Goal: Check status: Check status

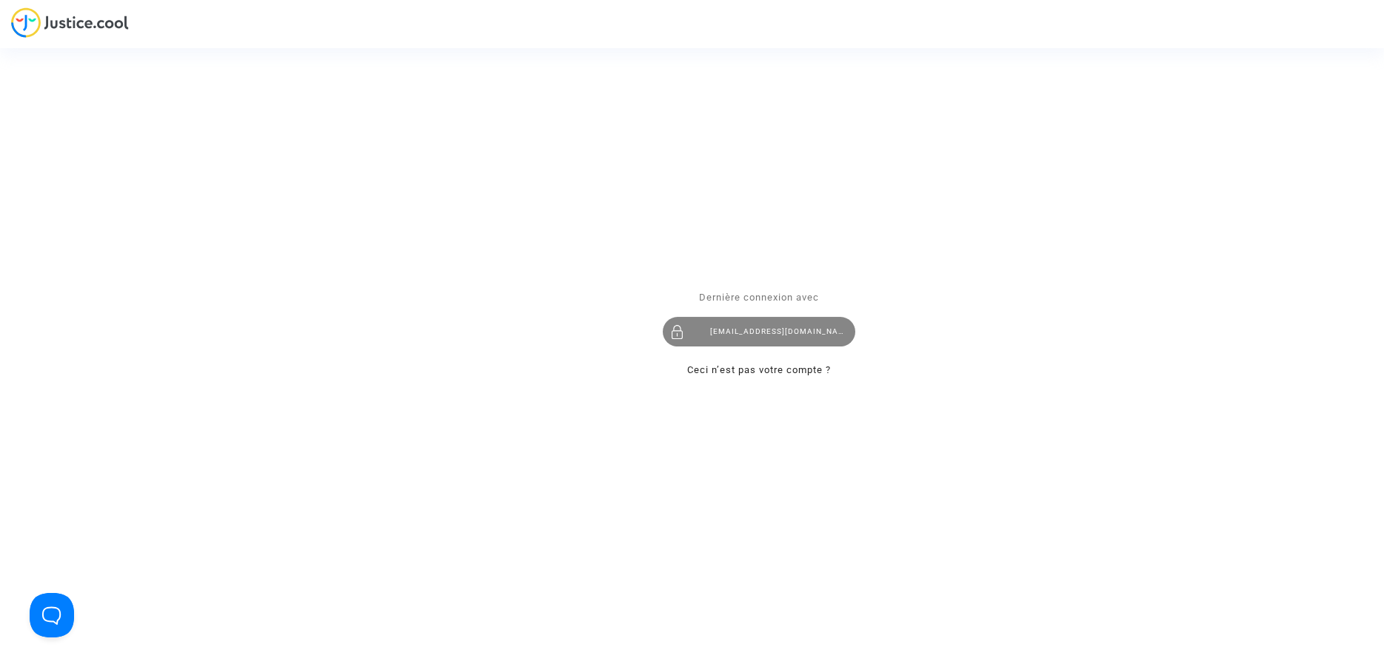
click at [772, 328] on div "contact@bertrandcapizzano-avocat.fr" at bounding box center [759, 332] width 193 height 30
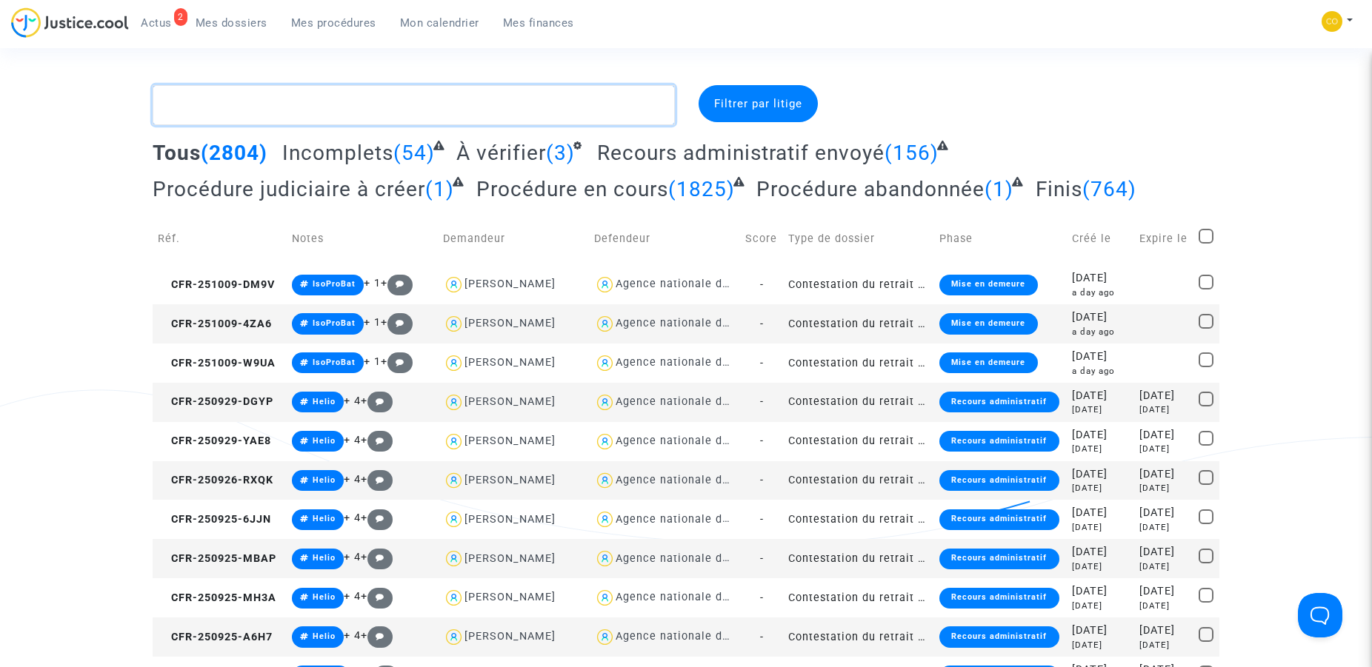
click at [469, 101] on textarea at bounding box center [414, 105] width 522 height 40
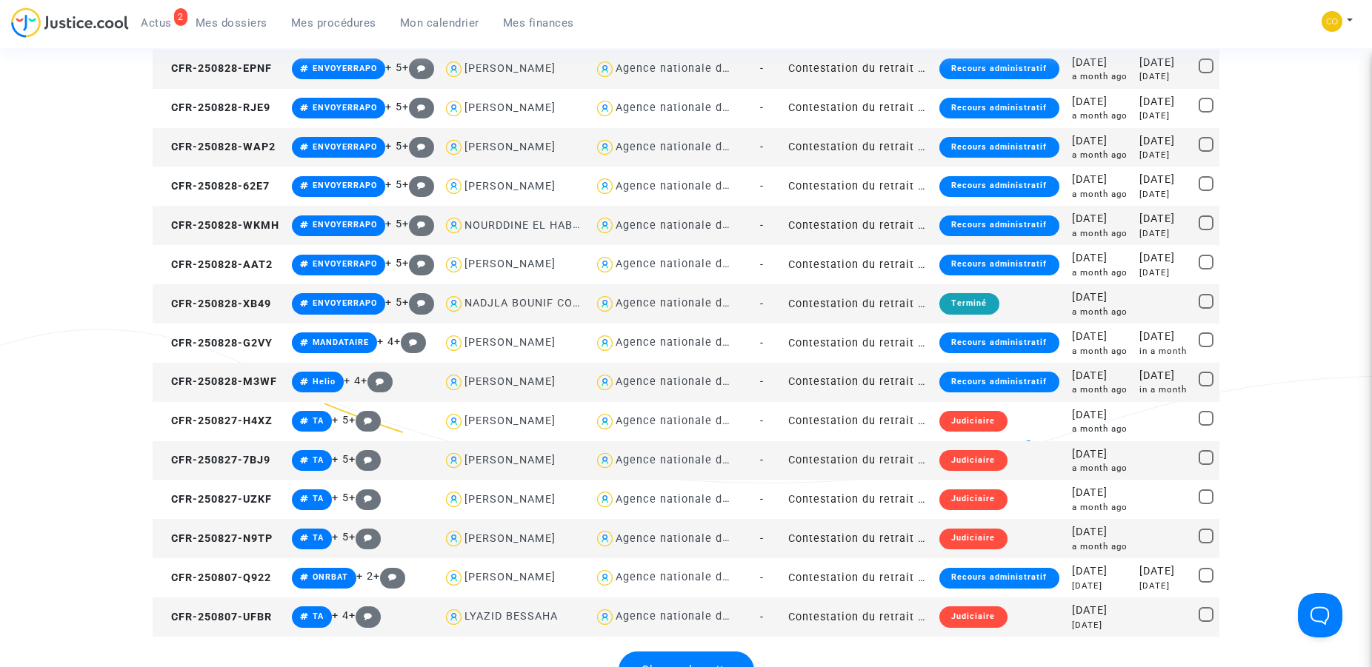
scroll to position [1889, 0]
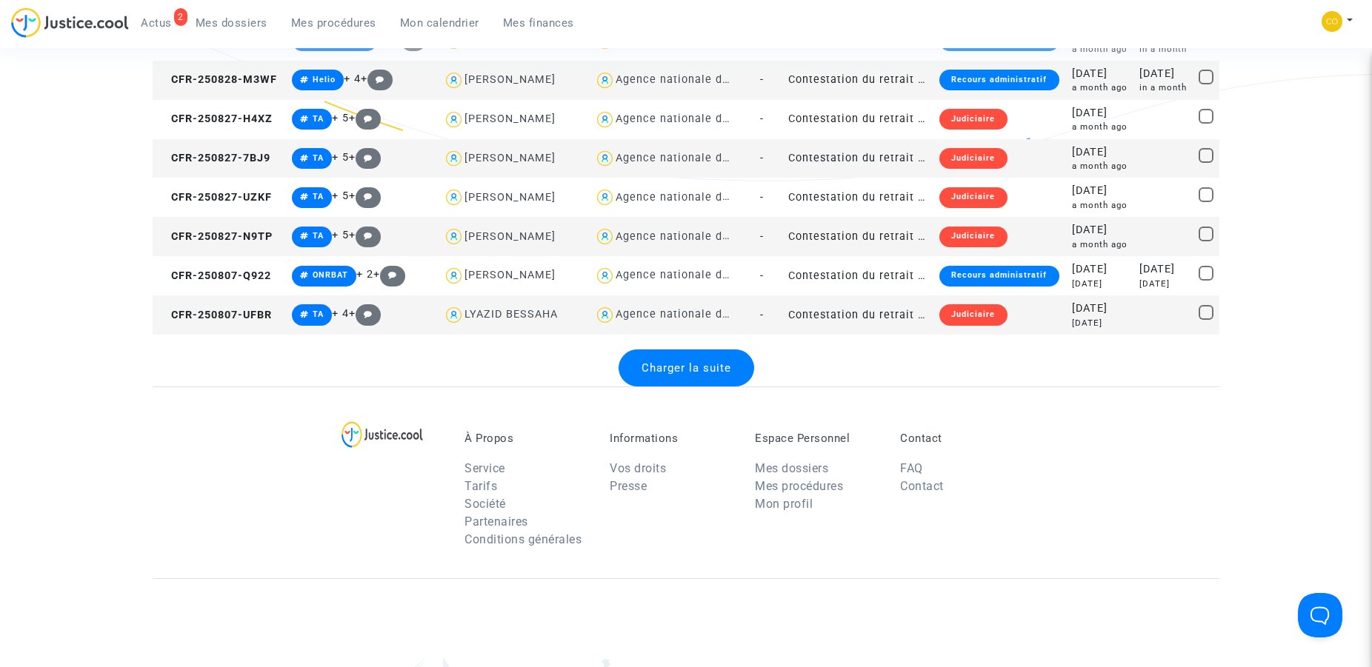
click at [663, 366] on span "Charger la suite" at bounding box center [686, 367] width 90 height 13
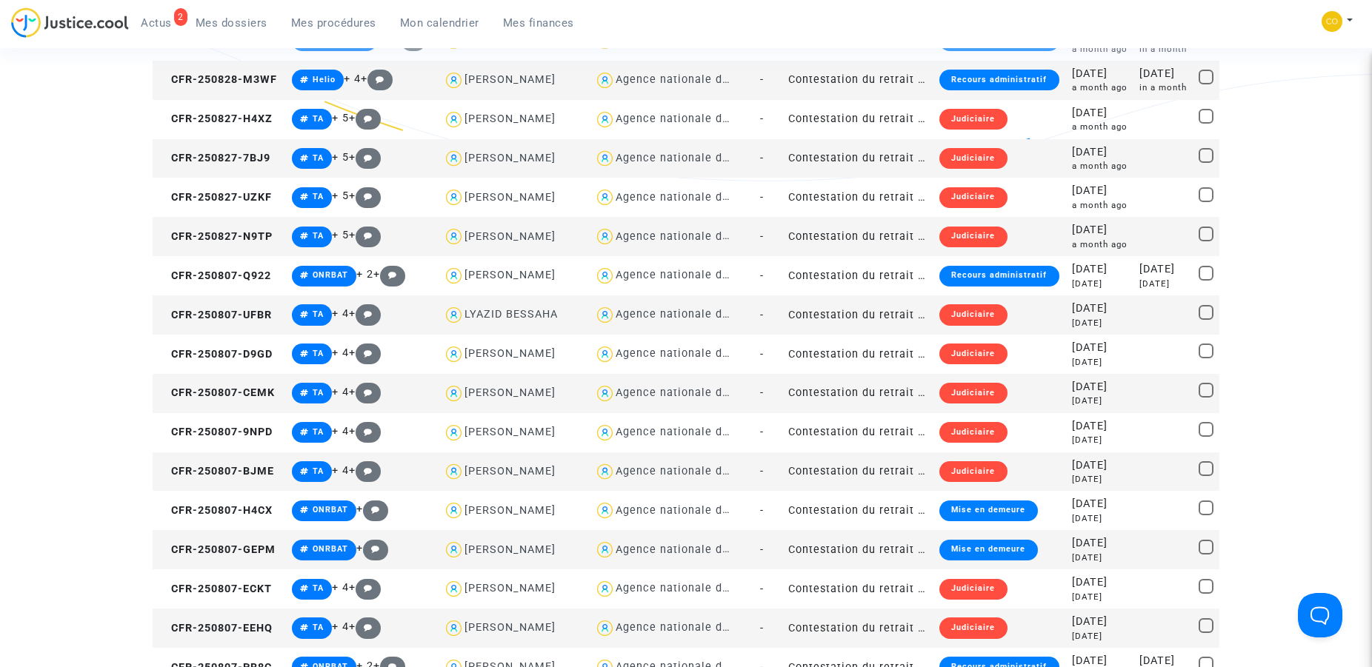
scroll to position [3853, 0]
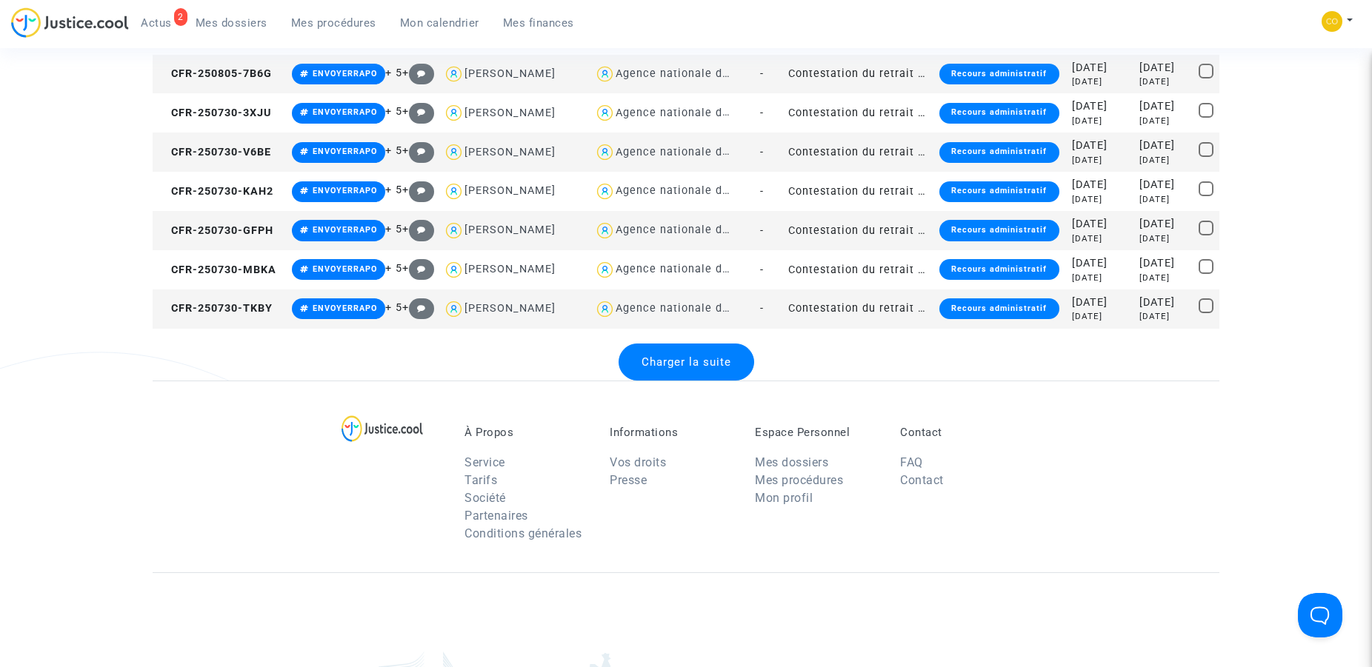
click at [645, 367] on span "Charger la suite" at bounding box center [686, 361] width 90 height 13
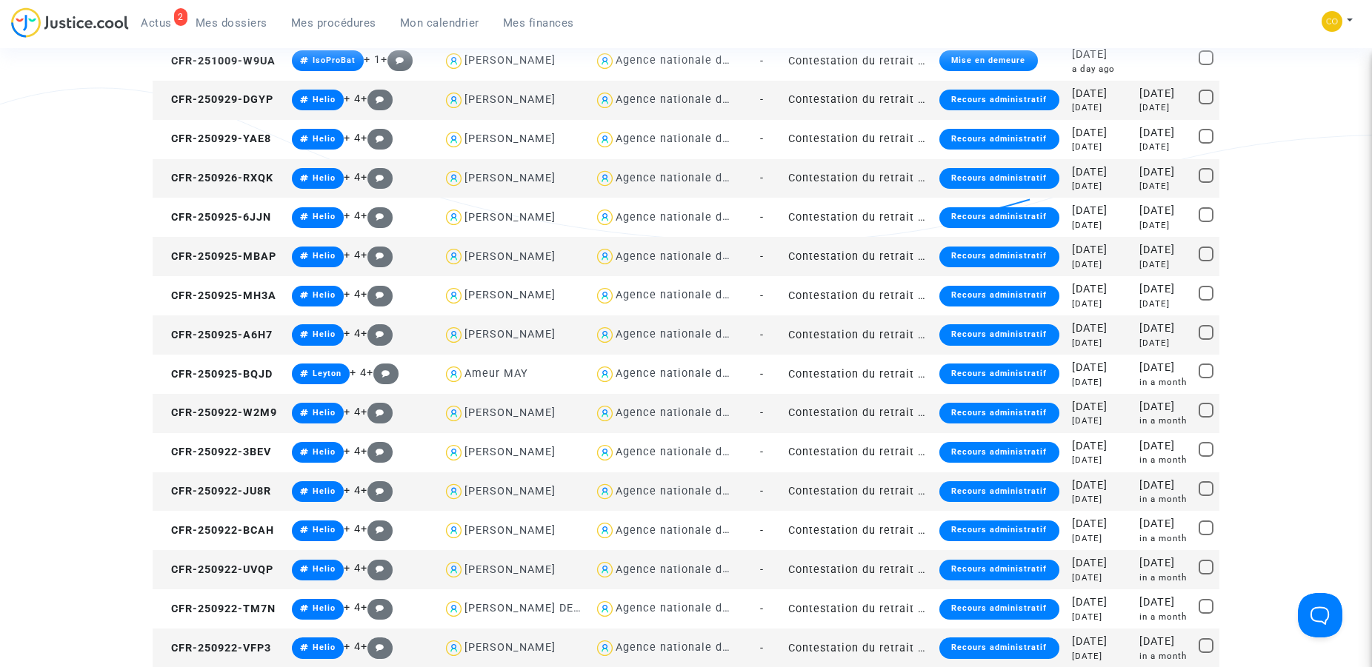
scroll to position [0, 0]
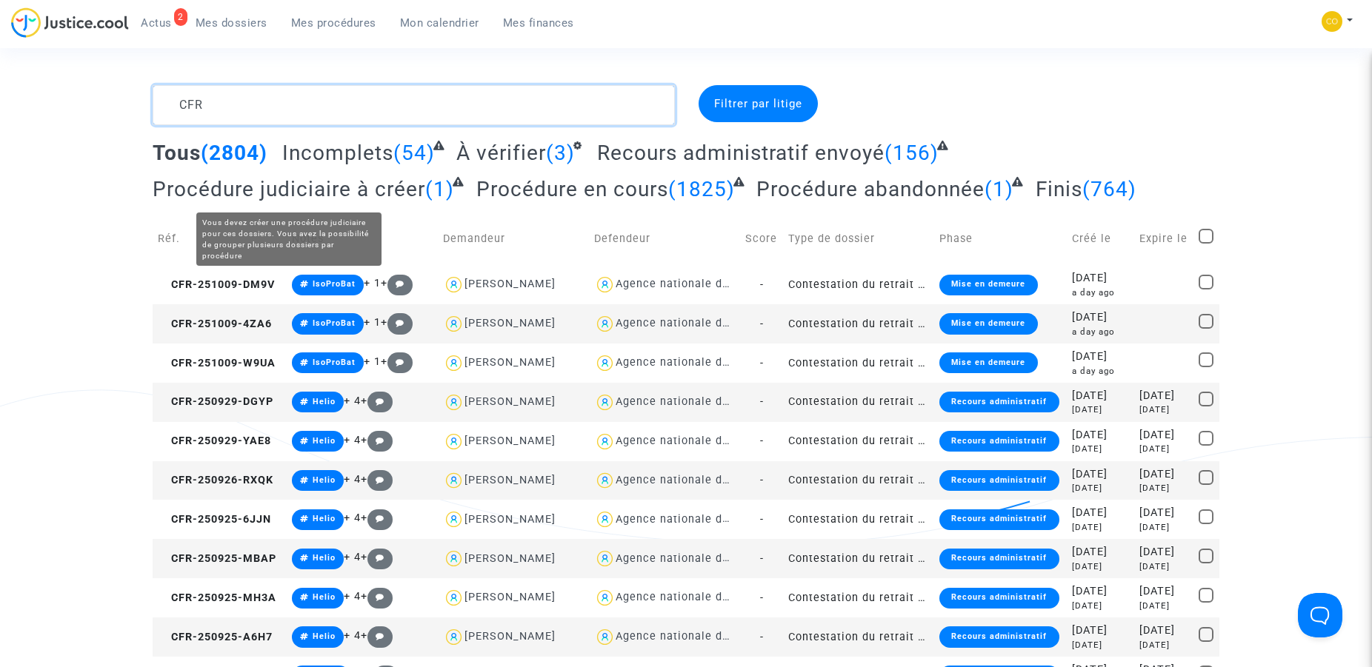
click at [225, 108] on textarea at bounding box center [414, 105] width 522 height 40
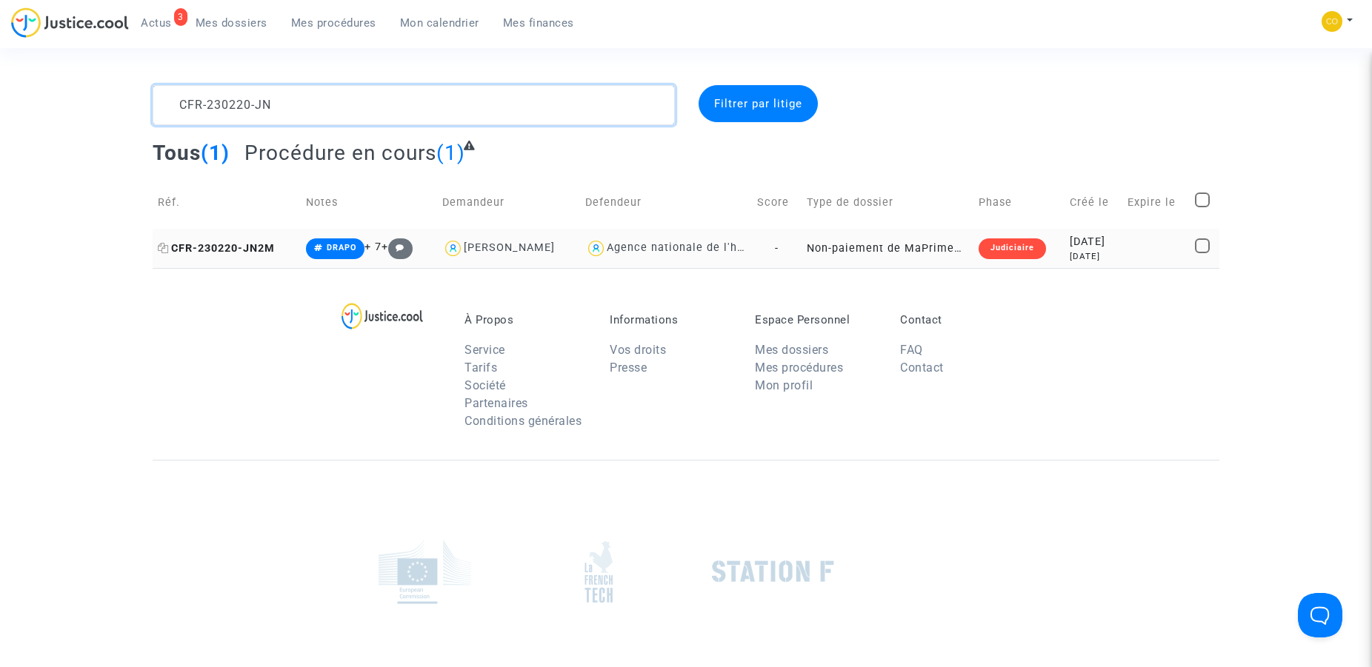
type textarea "CFR-230220-JN"
click at [230, 248] on span "CFR-230220-JN2M" at bounding box center [216, 248] width 117 height 13
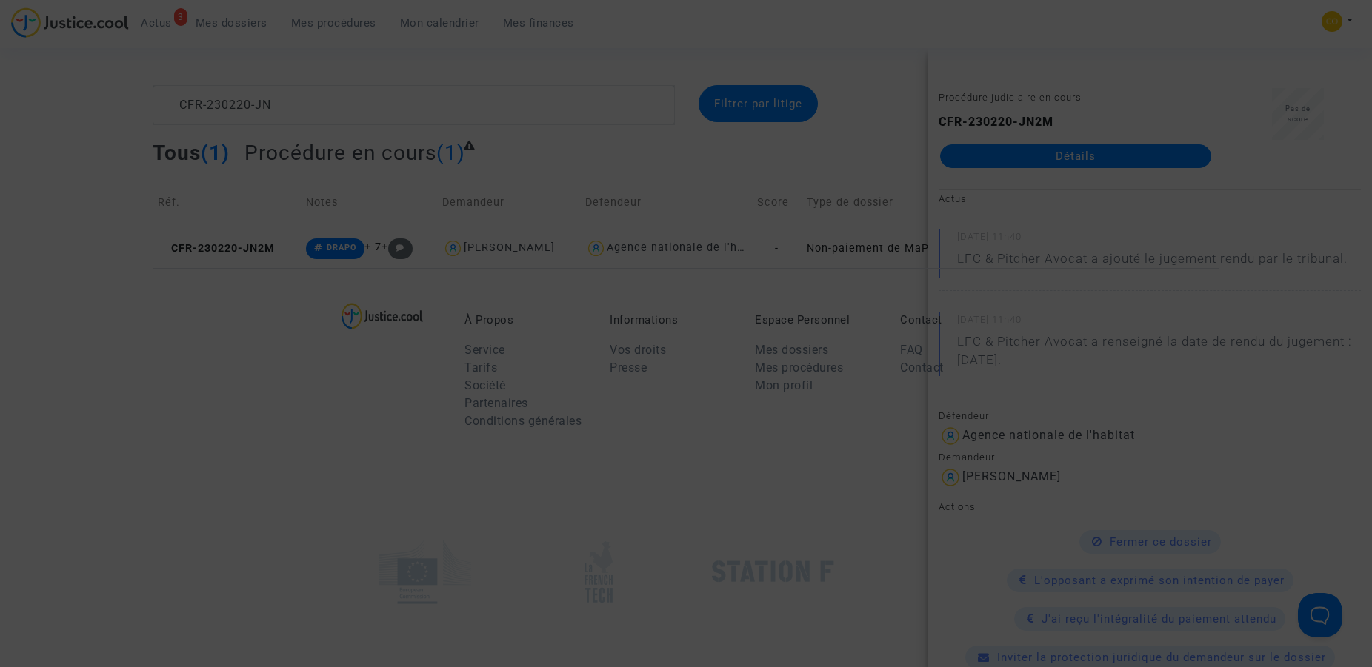
click at [1054, 176] on div at bounding box center [686, 333] width 1372 height 667
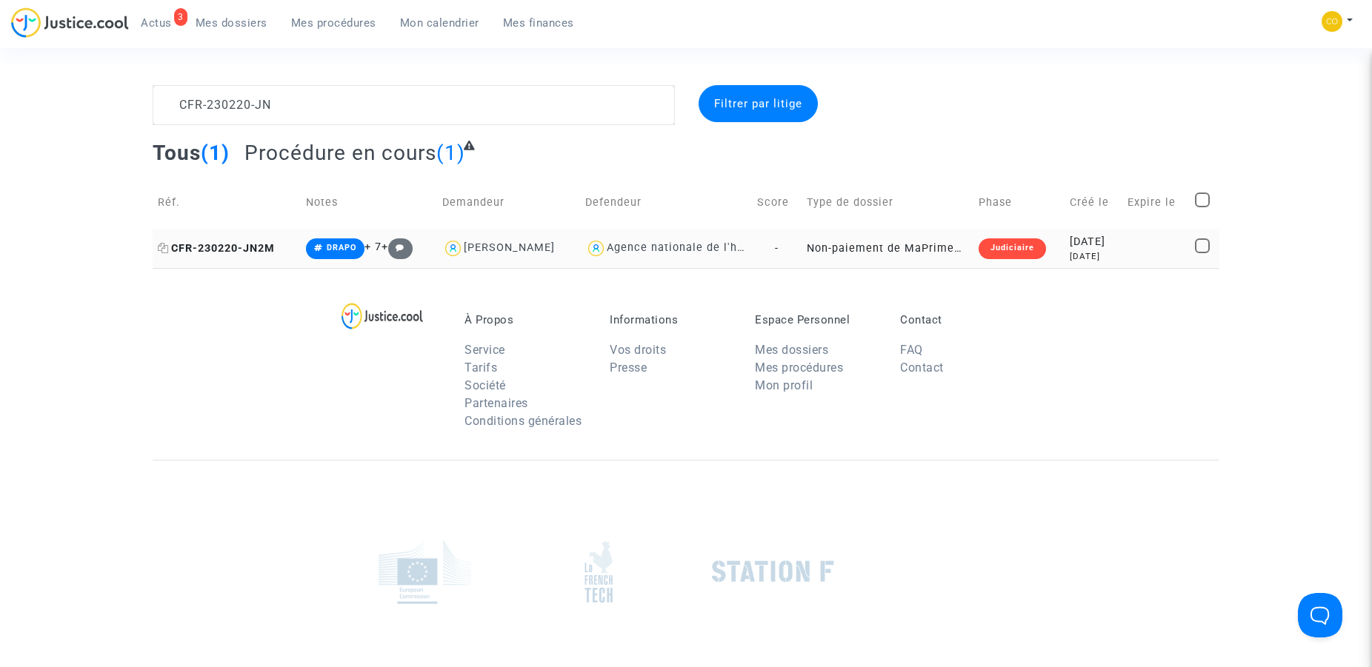
click at [249, 243] on span "CFR-230220-JN2M" at bounding box center [216, 248] width 117 height 13
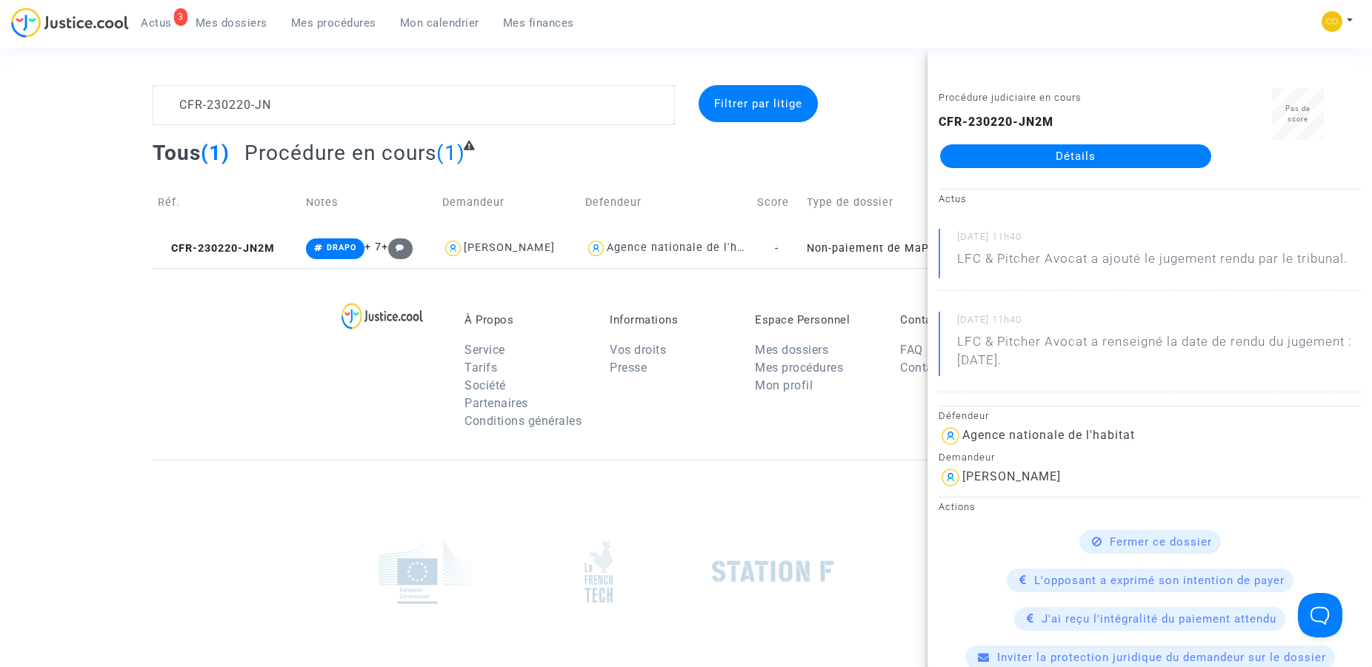
click at [1079, 163] on link "Détails" at bounding box center [1075, 156] width 271 height 24
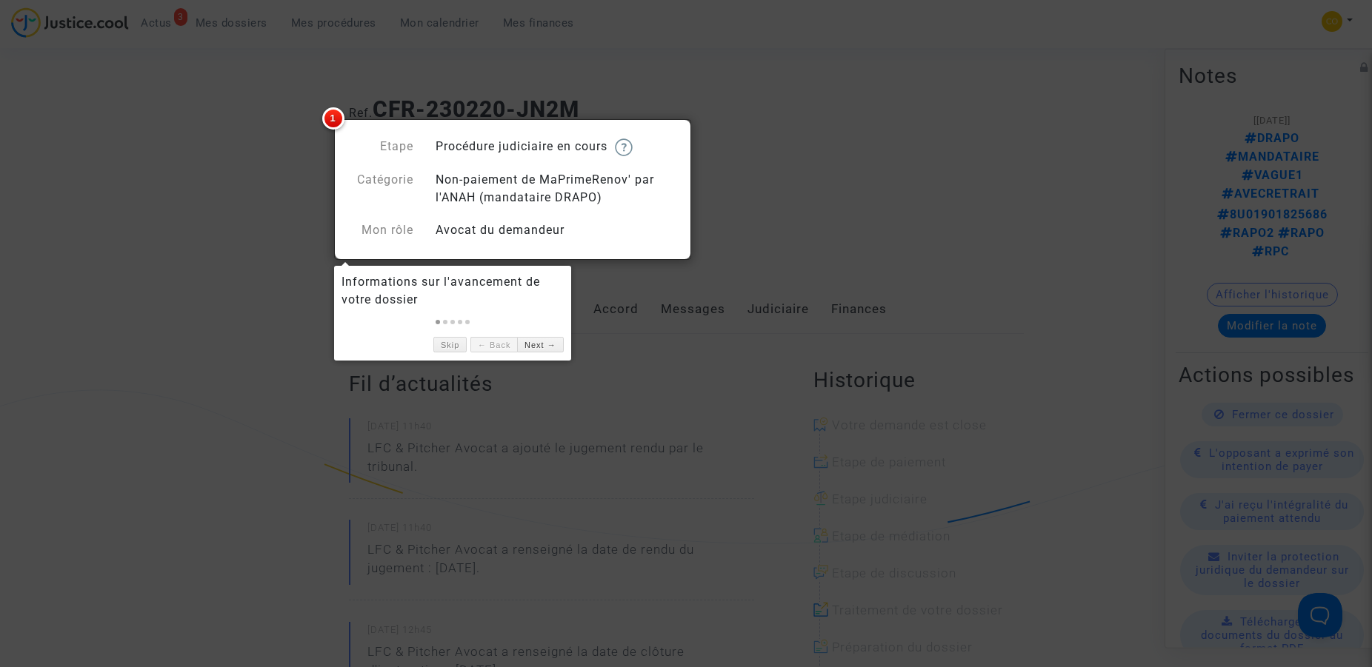
click at [717, 200] on div at bounding box center [686, 333] width 1372 height 667
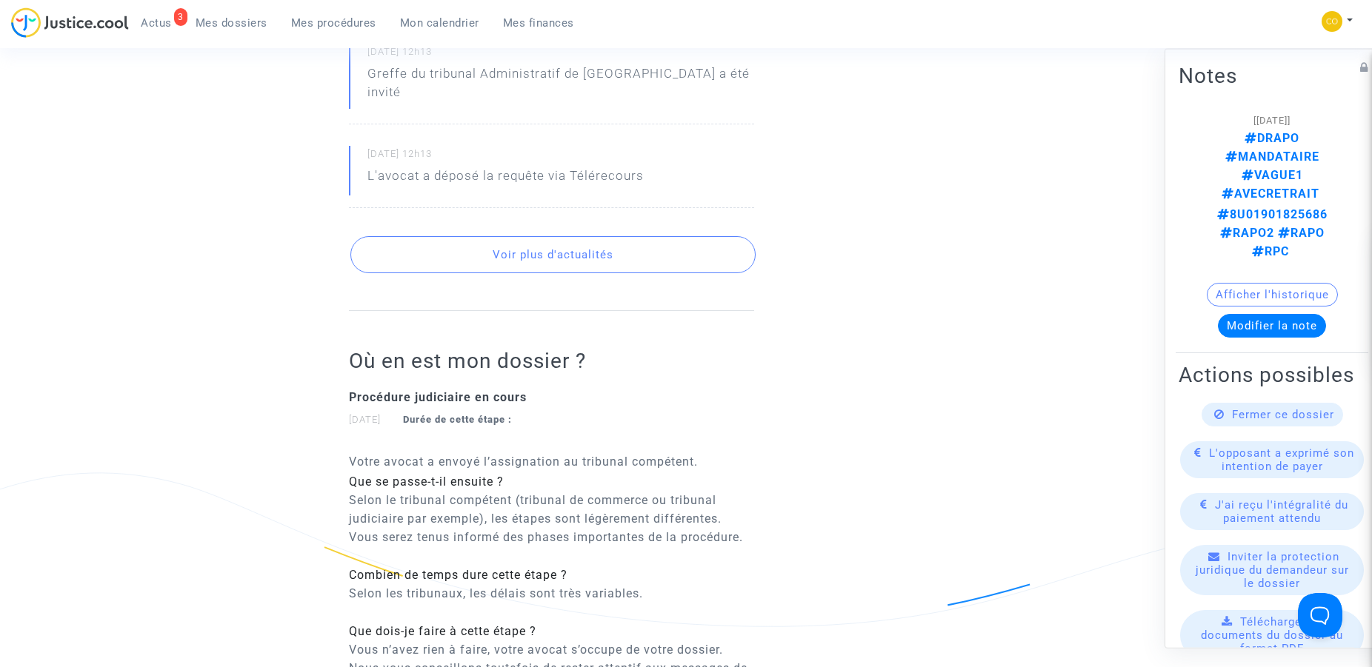
scroll to position [227, 0]
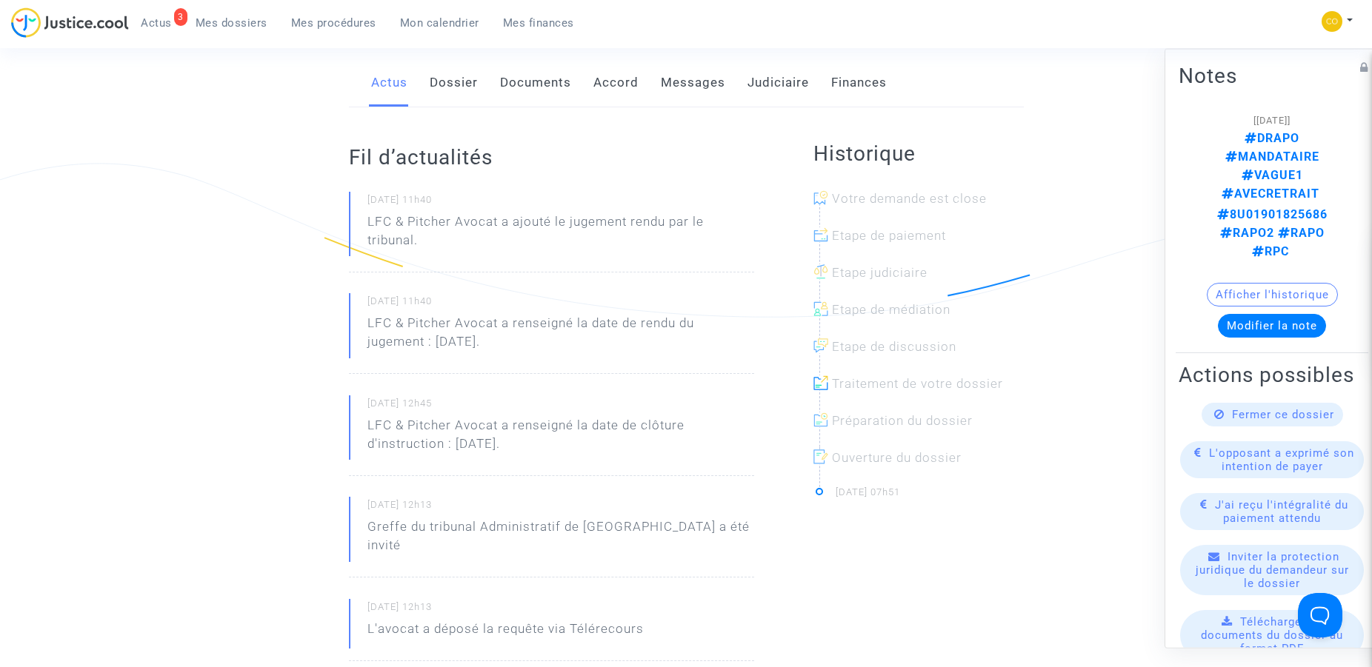
click at [544, 83] on link "Documents" at bounding box center [535, 83] width 71 height 49
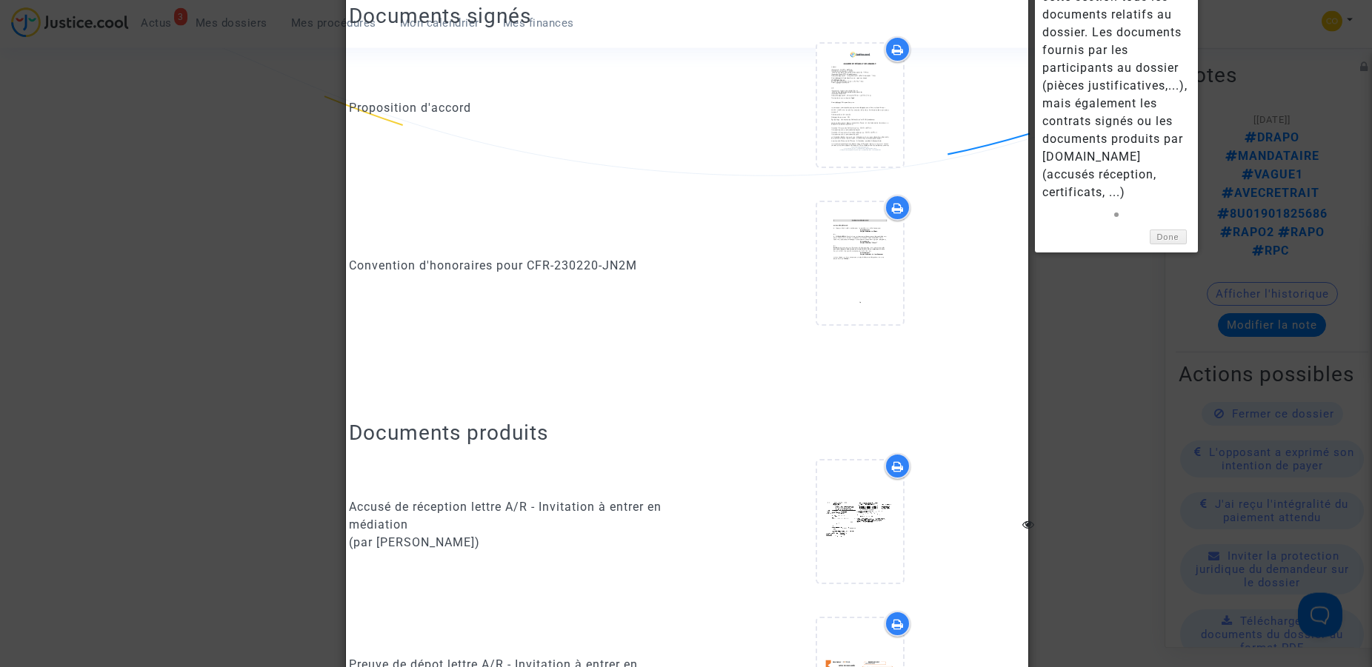
scroll to position [369, 0]
click at [267, 337] on div at bounding box center [686, 333] width 1372 height 667
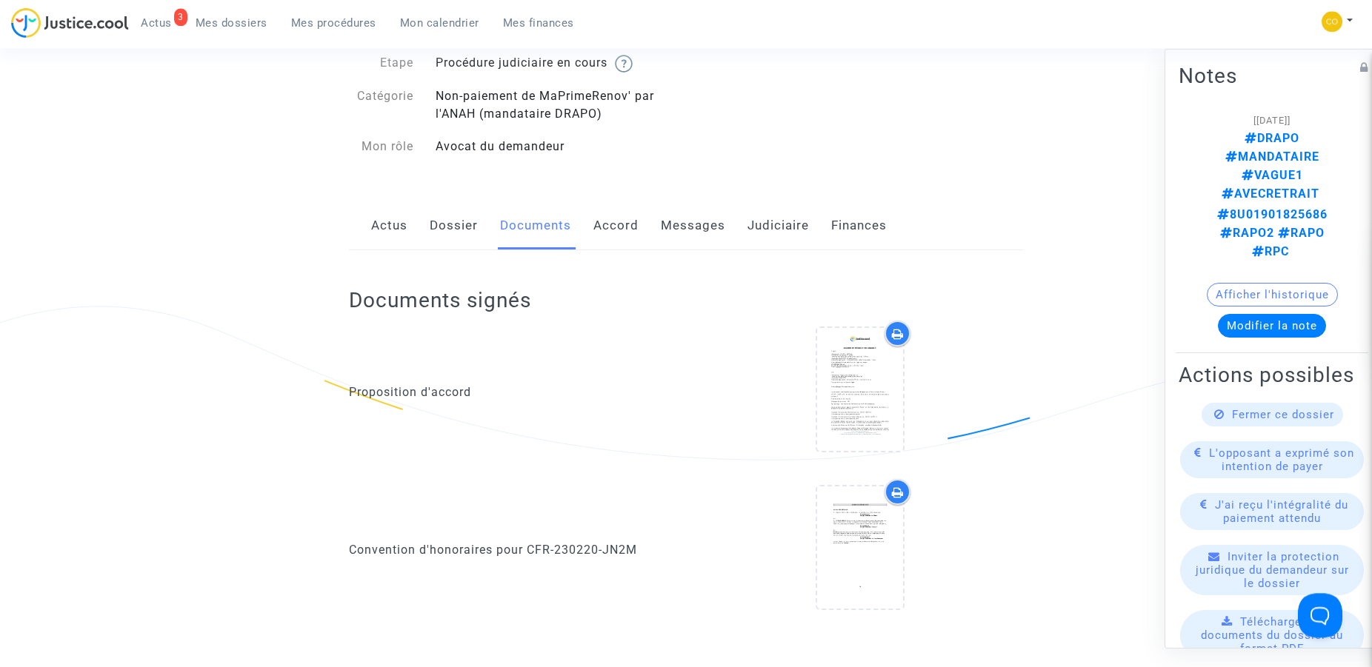
scroll to position [0, 0]
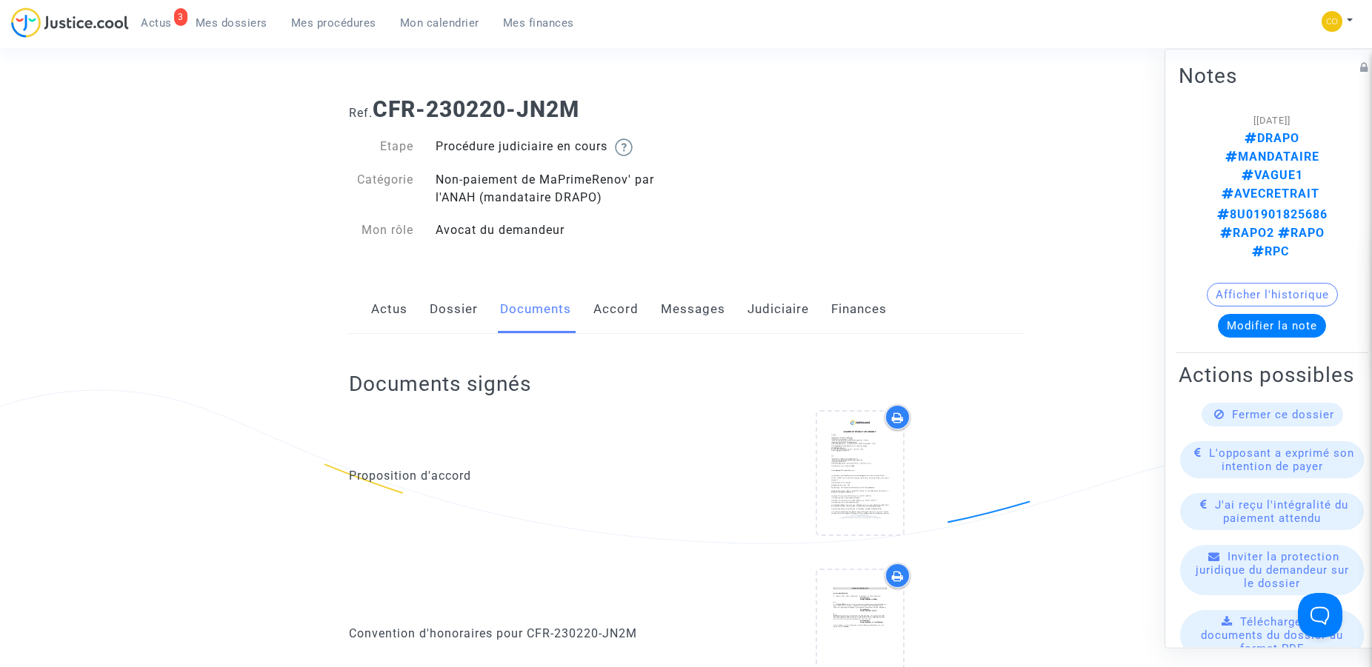
click at [467, 313] on link "Dossier" at bounding box center [454, 309] width 48 height 49
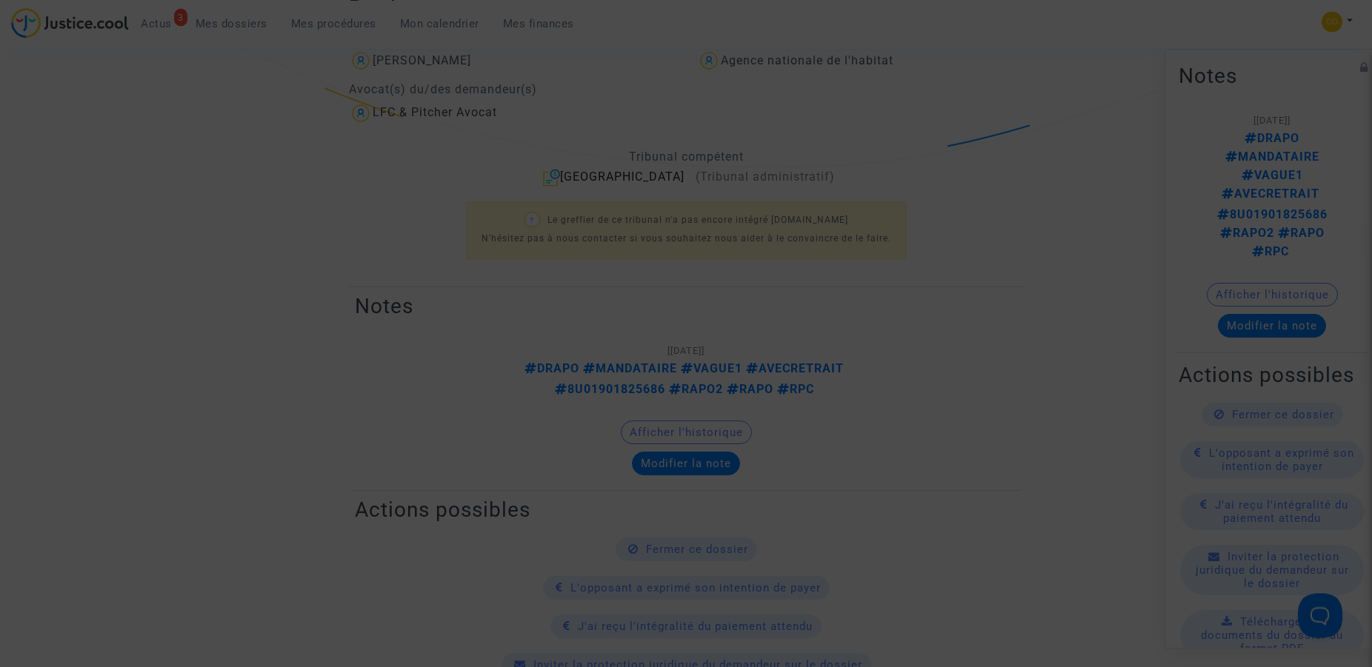
scroll to position [378, 0]
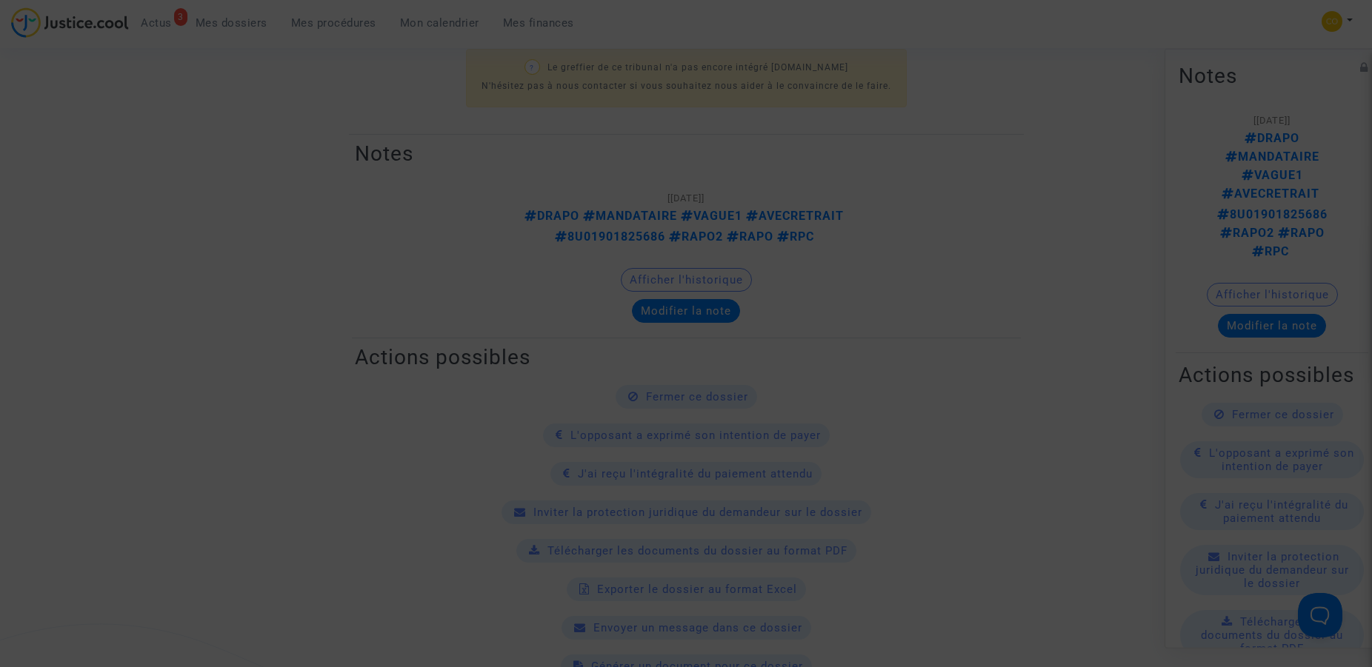
click at [480, 306] on div at bounding box center [686, 333] width 1372 height 667
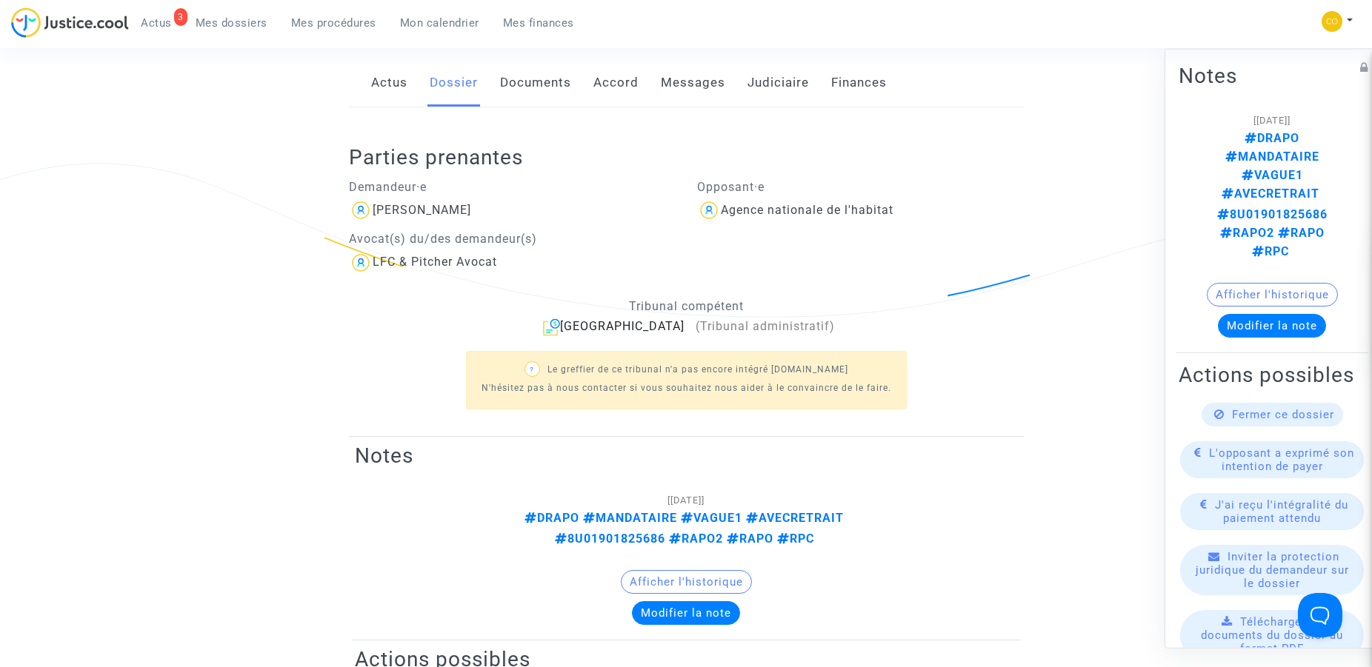
scroll to position [76, 0]
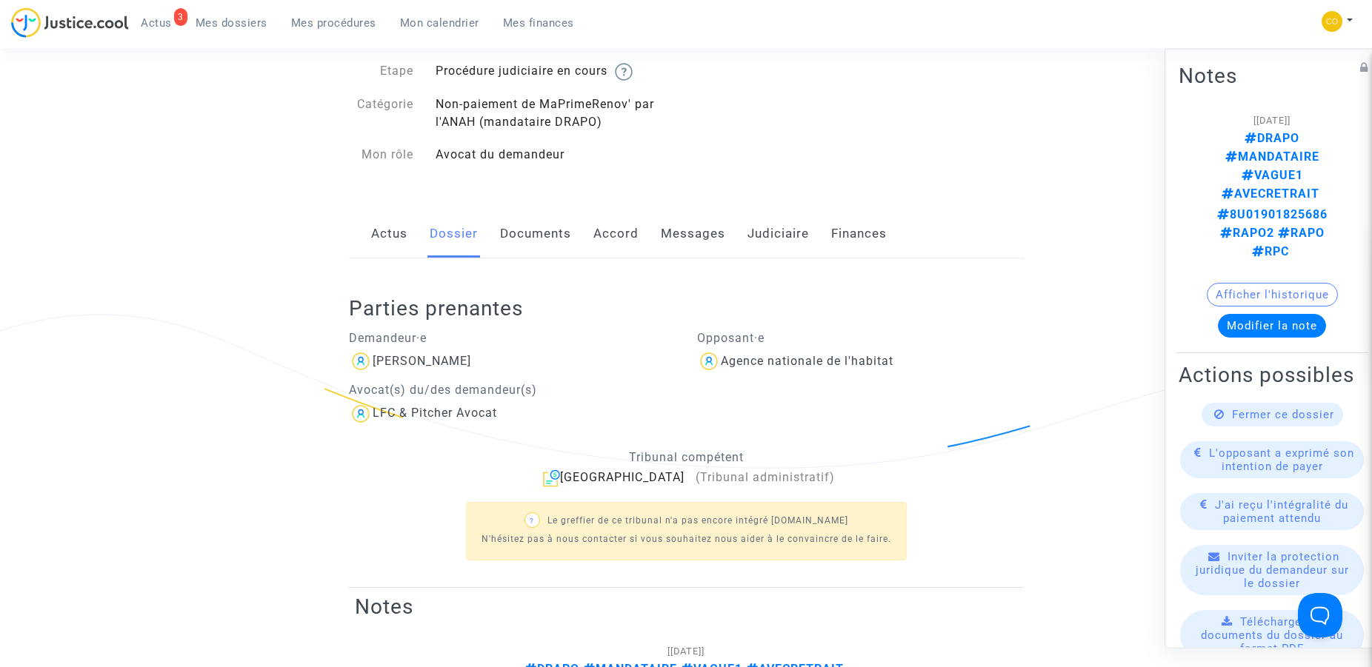
click at [530, 241] on link "Documents" at bounding box center [535, 234] width 71 height 49
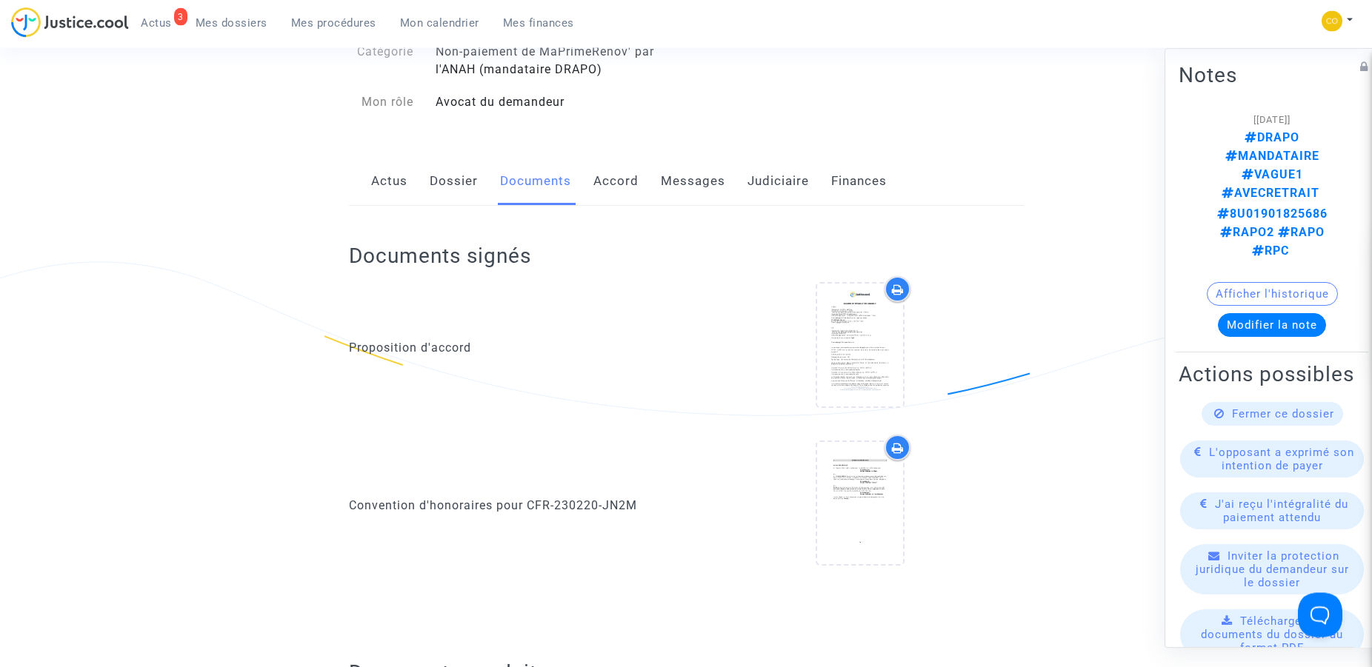
scroll to position [121, 0]
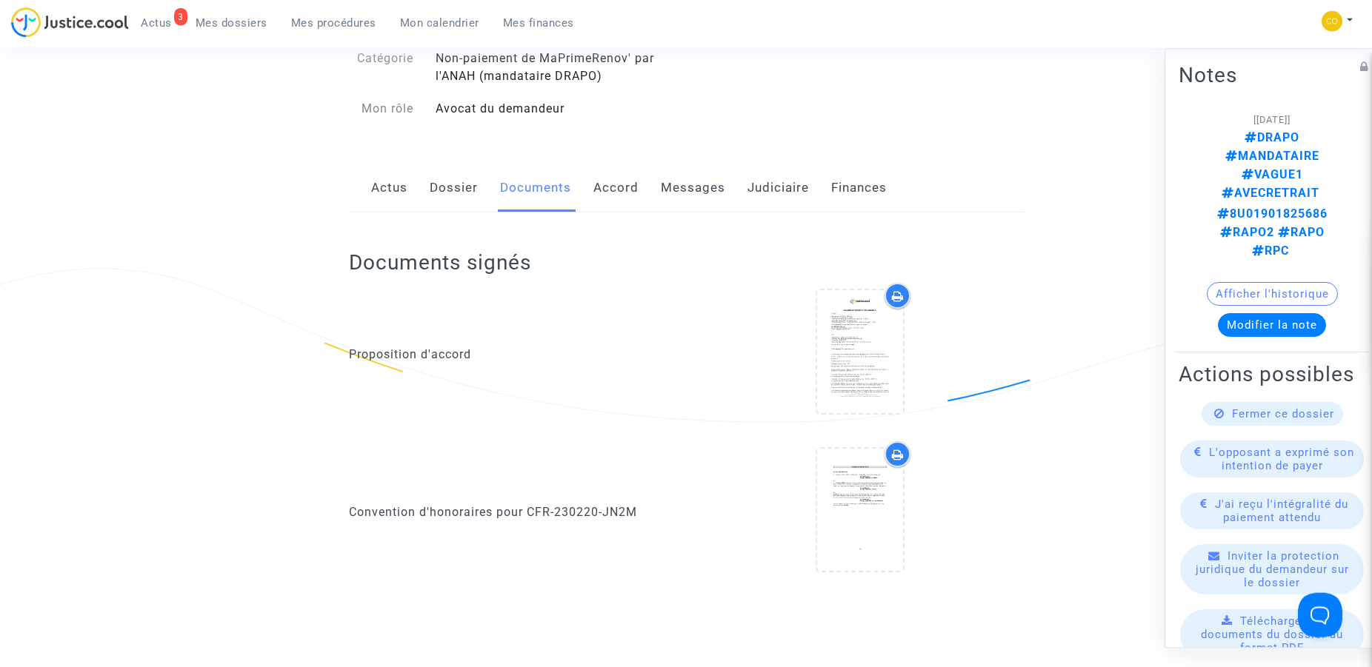
click at [664, 190] on link "Messages" at bounding box center [693, 188] width 64 height 49
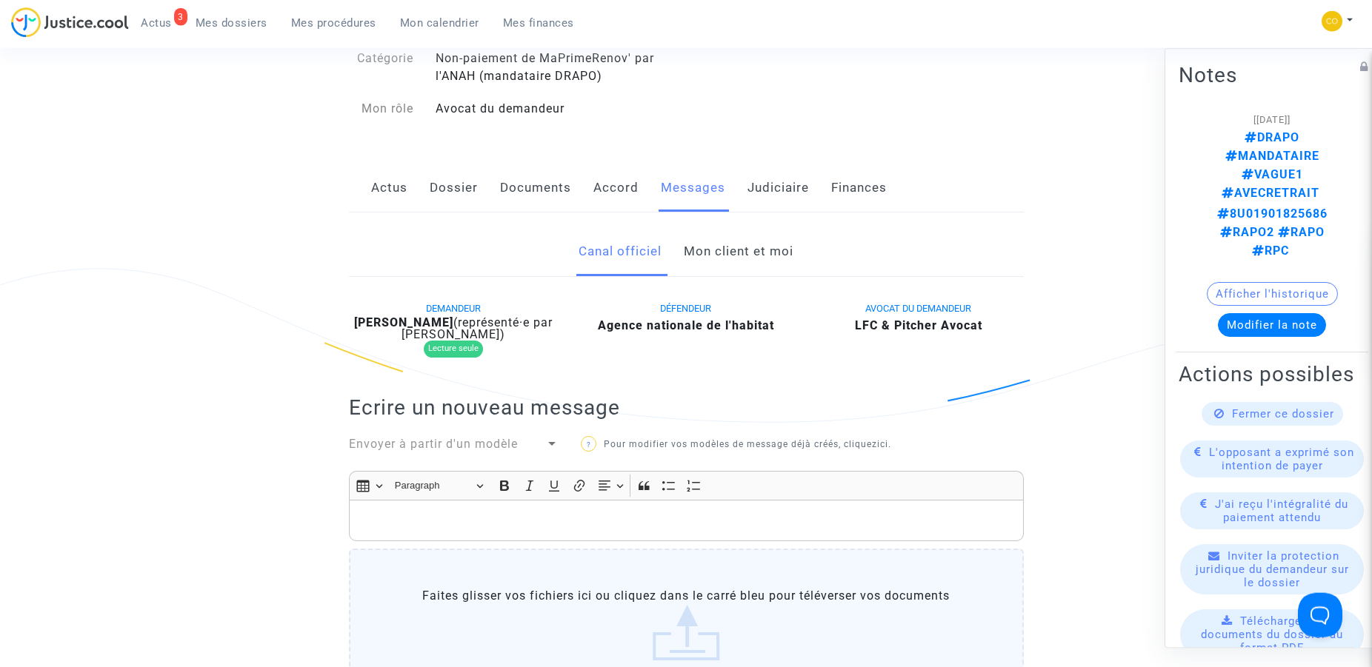
scroll to position [494, 0]
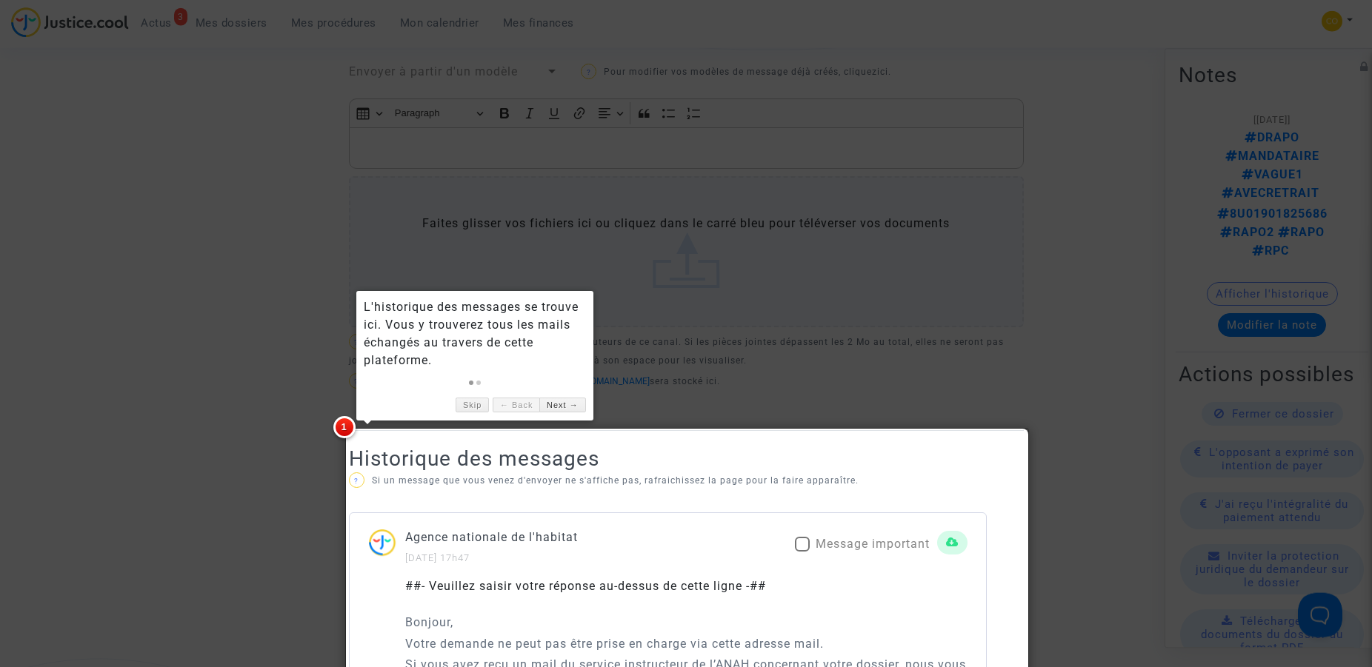
click at [210, 355] on div at bounding box center [686, 333] width 1372 height 667
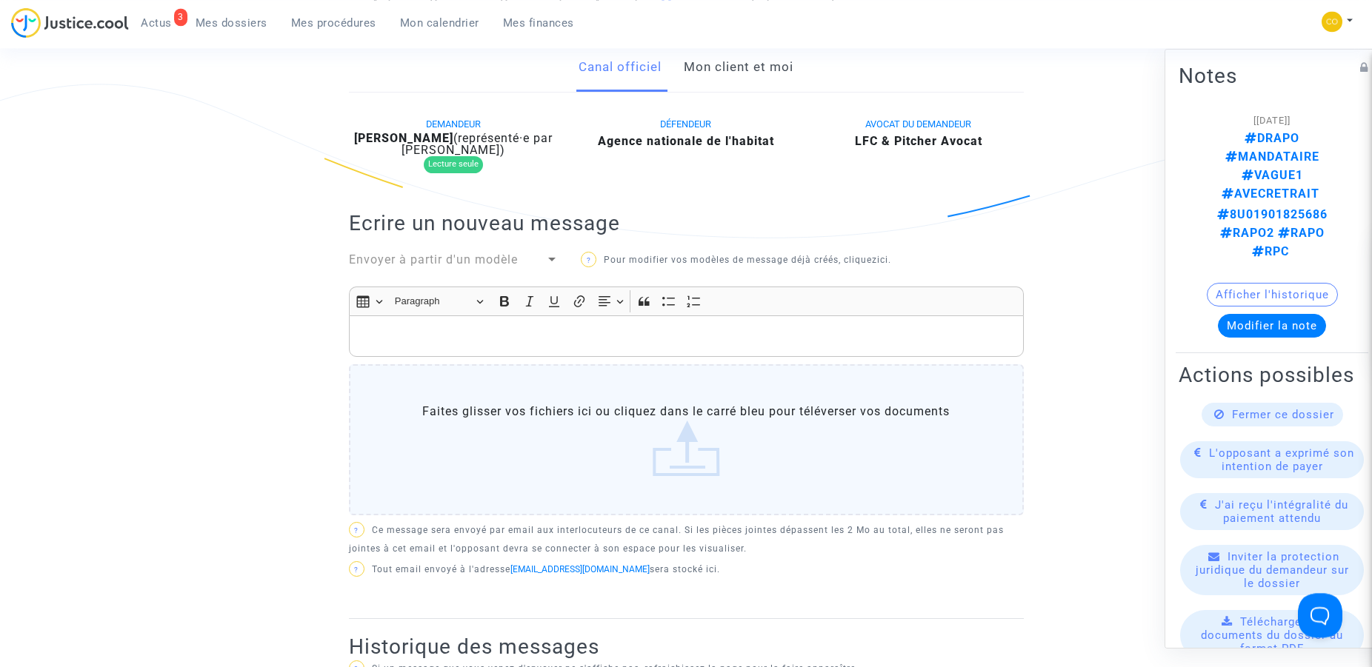
scroll to position [192, 0]
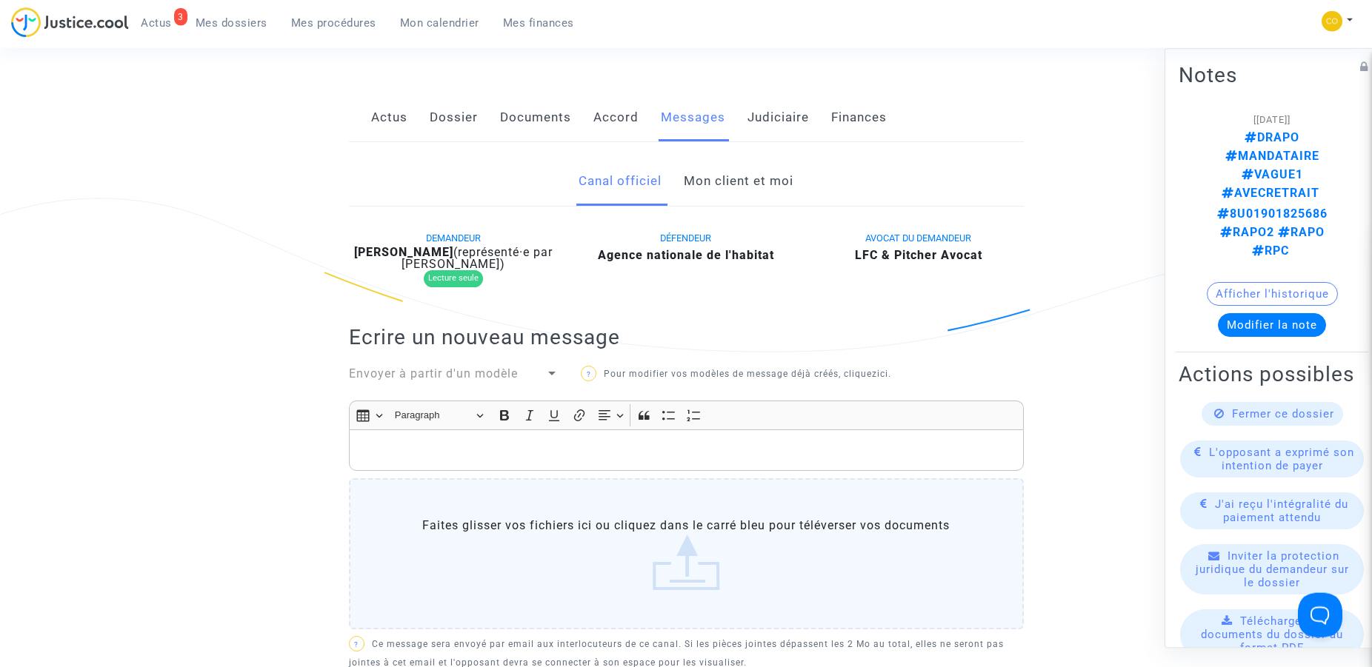
click at [628, 118] on link "Accord" at bounding box center [615, 117] width 45 height 49
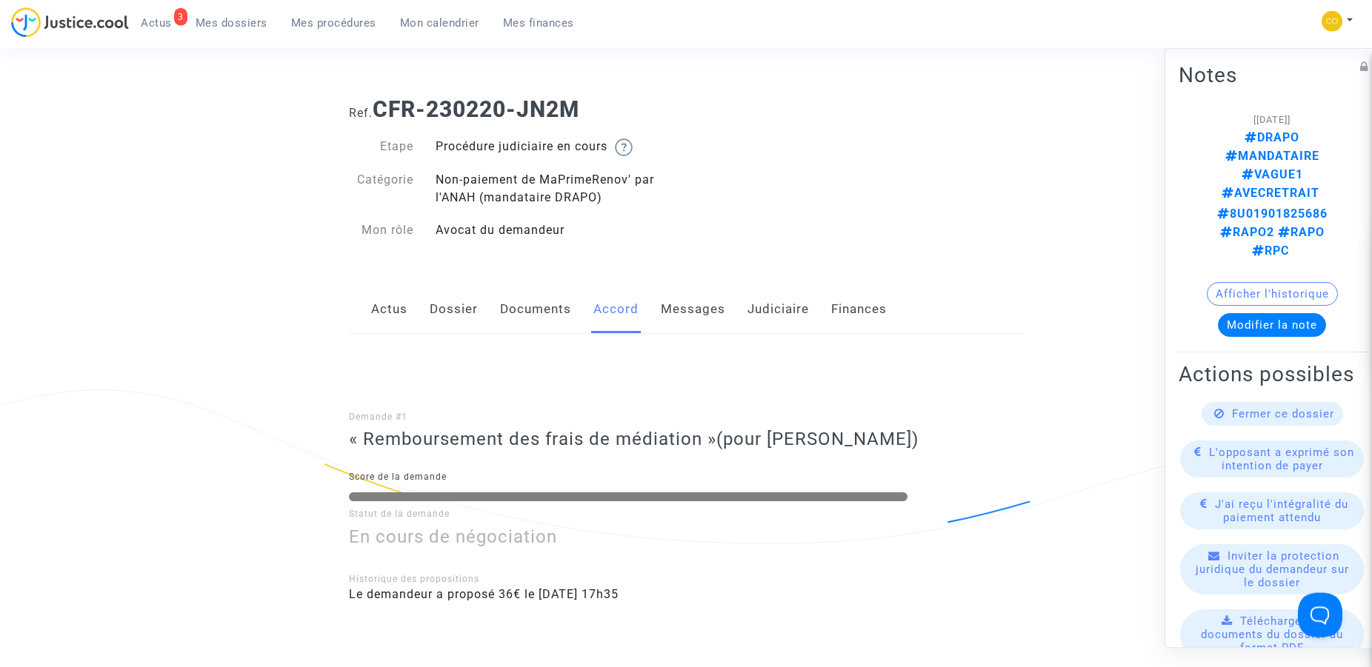
click at [763, 307] on link "Judiciaire" at bounding box center [777, 309] width 61 height 49
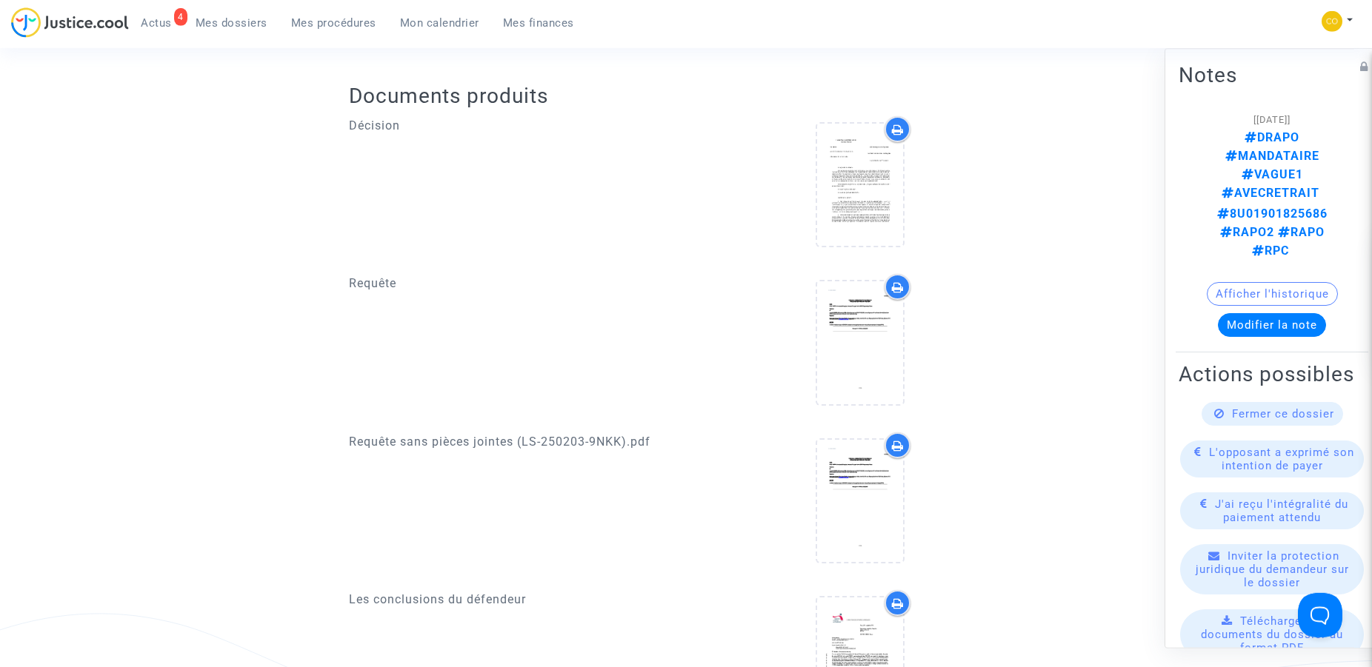
scroll to position [453, 0]
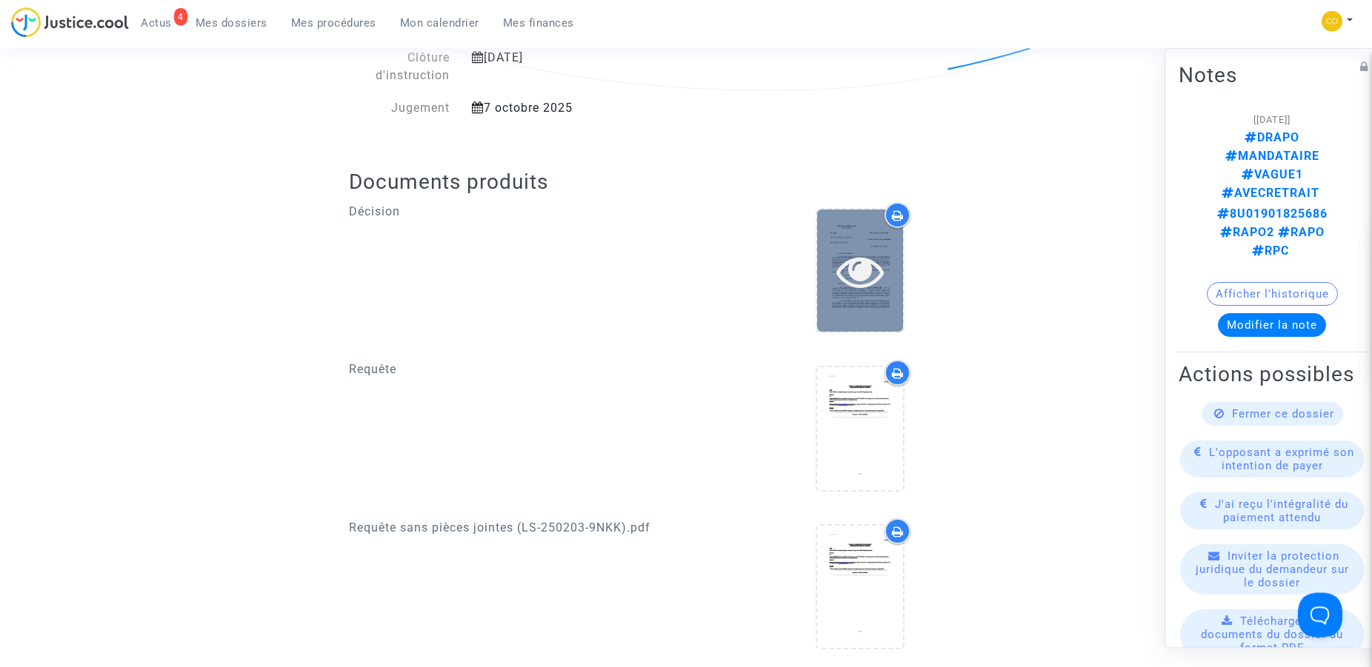
click at [867, 226] on div at bounding box center [860, 271] width 86 height 122
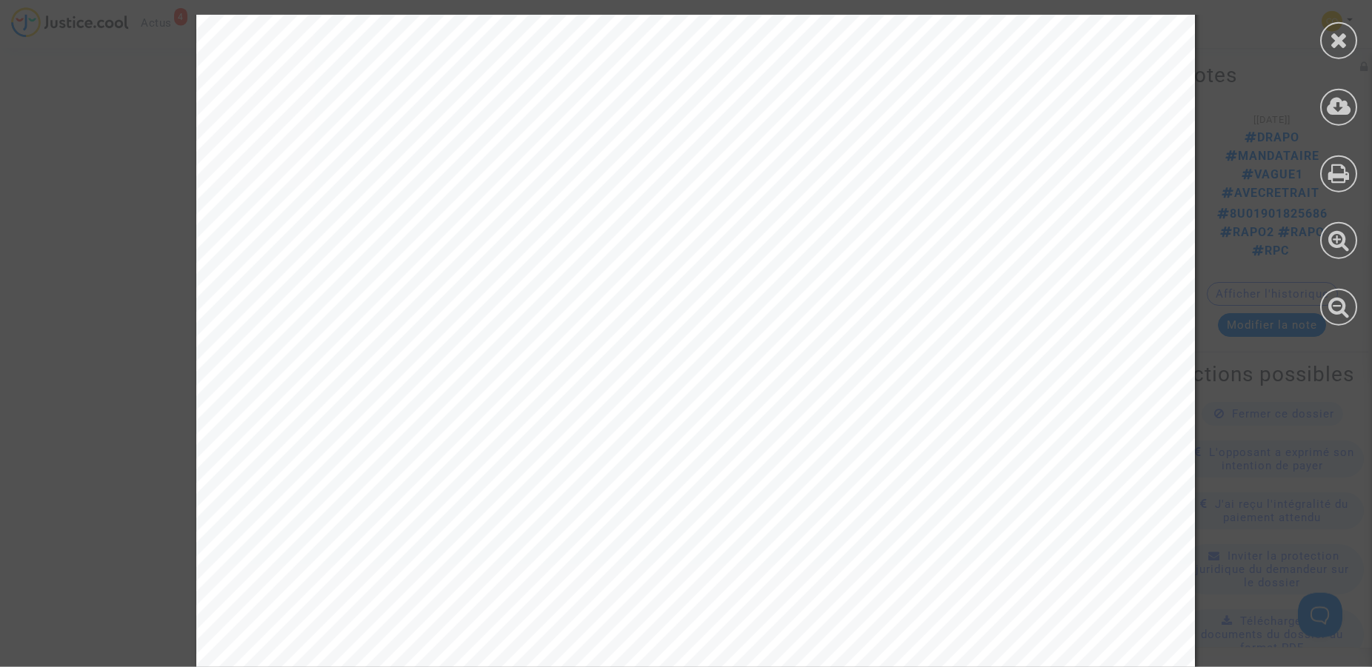
scroll to position [1773, 0]
click at [1332, 36] on icon at bounding box center [1338, 40] width 19 height 22
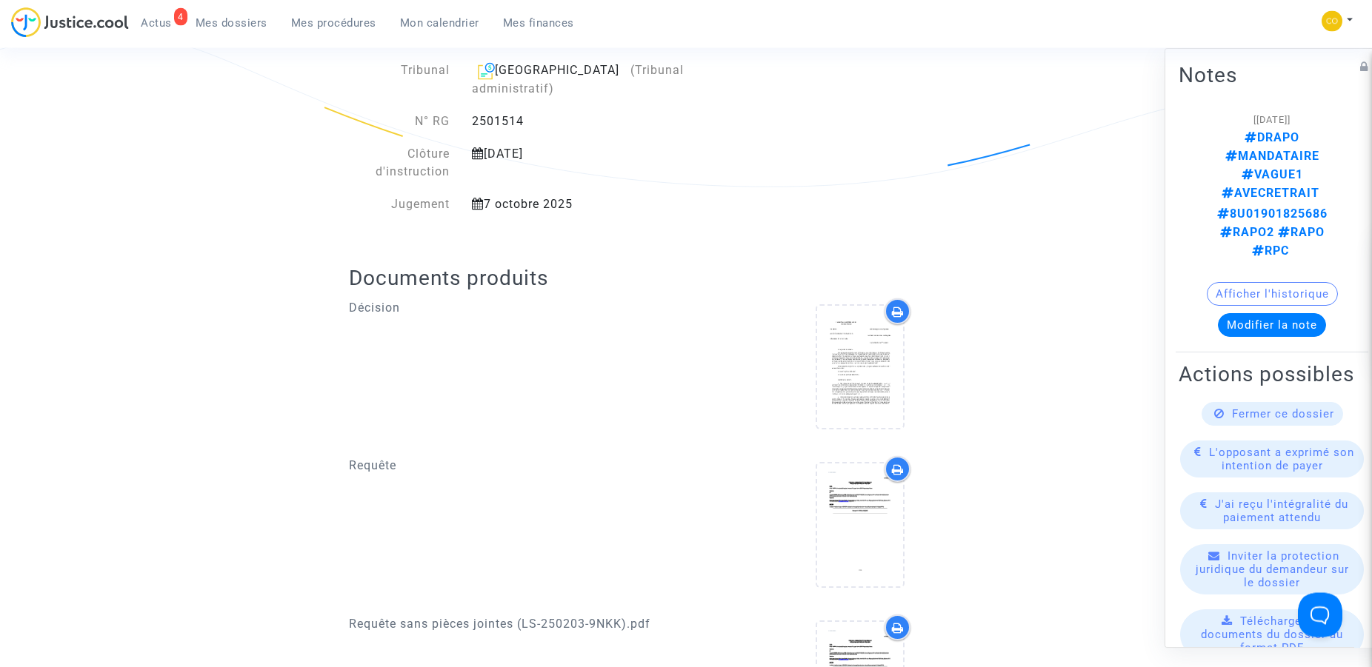
scroll to position [378, 0]
